Goal: Task Accomplishment & Management: Manage account settings

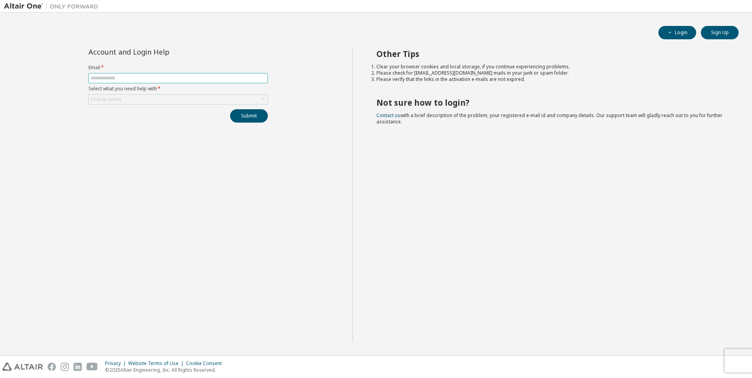
click at [198, 81] on input "text" at bounding box center [177, 78] width 175 height 6
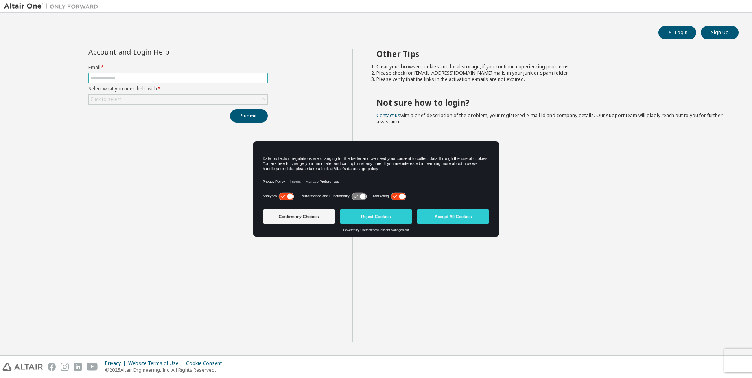
click at [178, 78] on input "text" at bounding box center [177, 78] width 175 height 6
type input "**********"
click at [147, 99] on div "Click to select" at bounding box center [178, 99] width 179 height 9
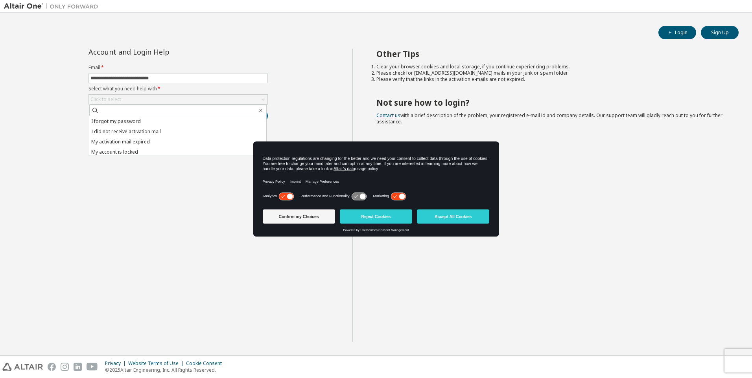
click at [136, 121] on li "I forgot my password" at bounding box center [177, 121] width 177 height 10
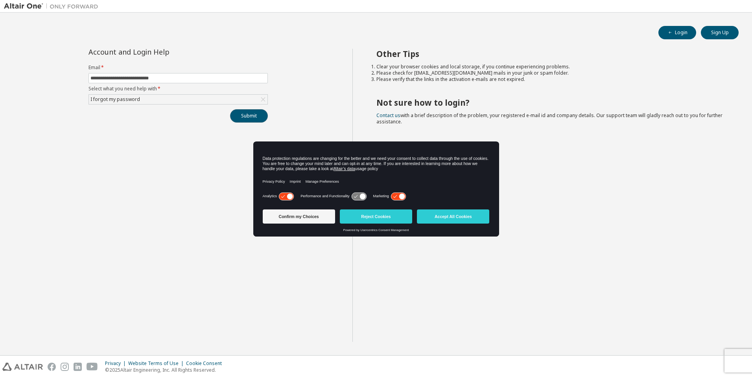
click at [255, 116] on button "Submit" at bounding box center [249, 115] width 38 height 13
click at [433, 217] on button "Accept All Cookies" at bounding box center [453, 217] width 72 height 14
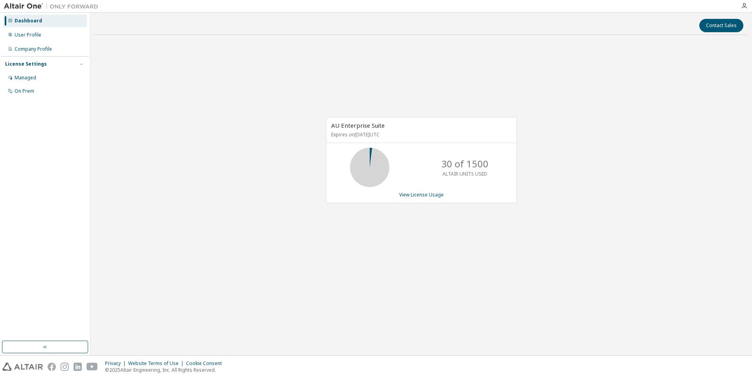
click at [374, 159] on icon at bounding box center [370, 168] width 20 height 20
click at [363, 133] on p "Expires on December 10, 2025 UTC" at bounding box center [420, 134] width 179 height 7
click at [411, 196] on link "View License Usage" at bounding box center [421, 195] width 44 height 7
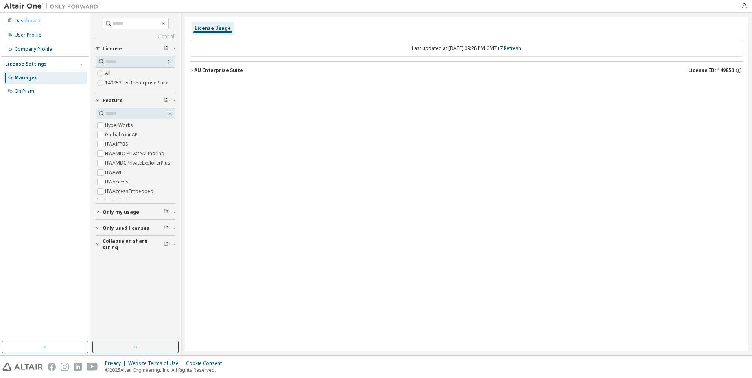
click at [193, 70] on icon "button" at bounding box center [192, 70] width 5 height 5
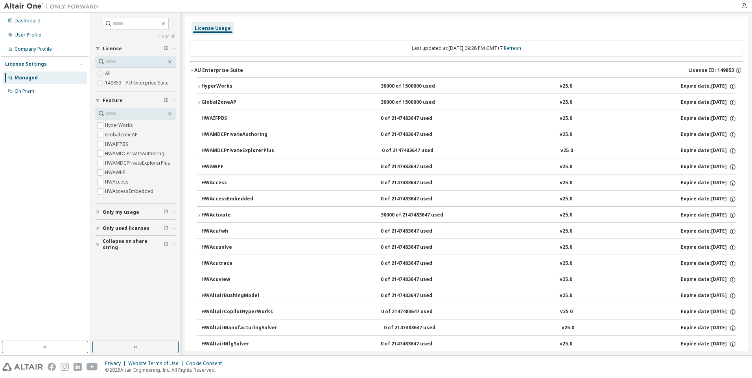
click at [190, 72] on icon "button" at bounding box center [192, 70] width 5 height 5
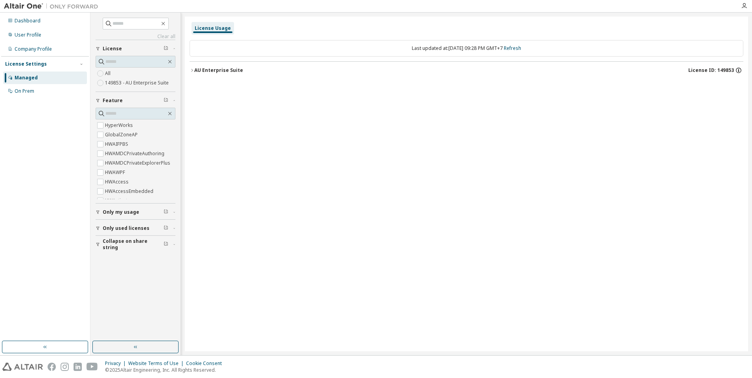
click at [741, 71] on icon "button" at bounding box center [739, 71] width 6 height 6
